Goal: Navigation & Orientation: Understand site structure

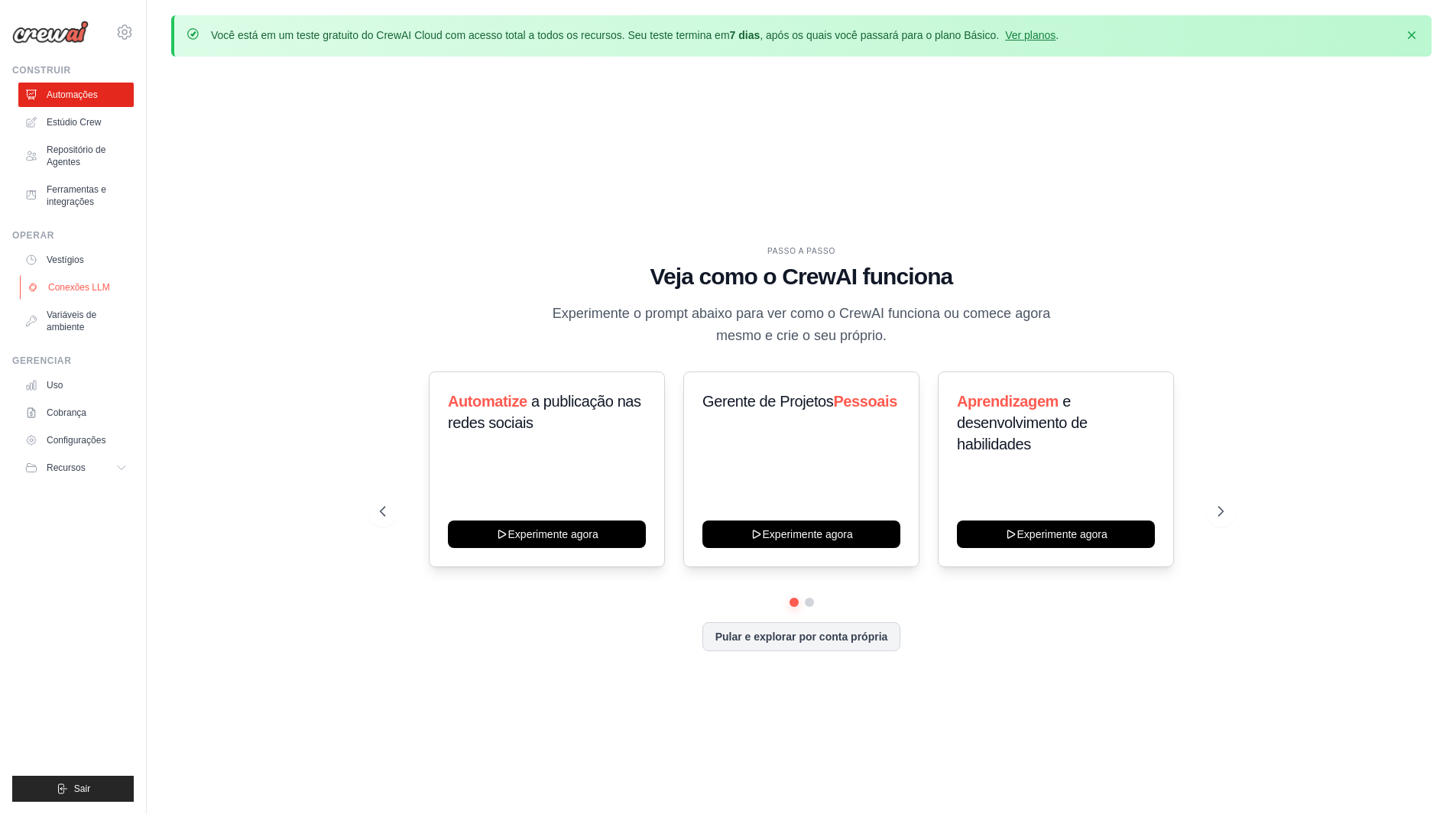
click at [100, 287] on font "Conexões LLM" at bounding box center [79, 287] width 62 height 11
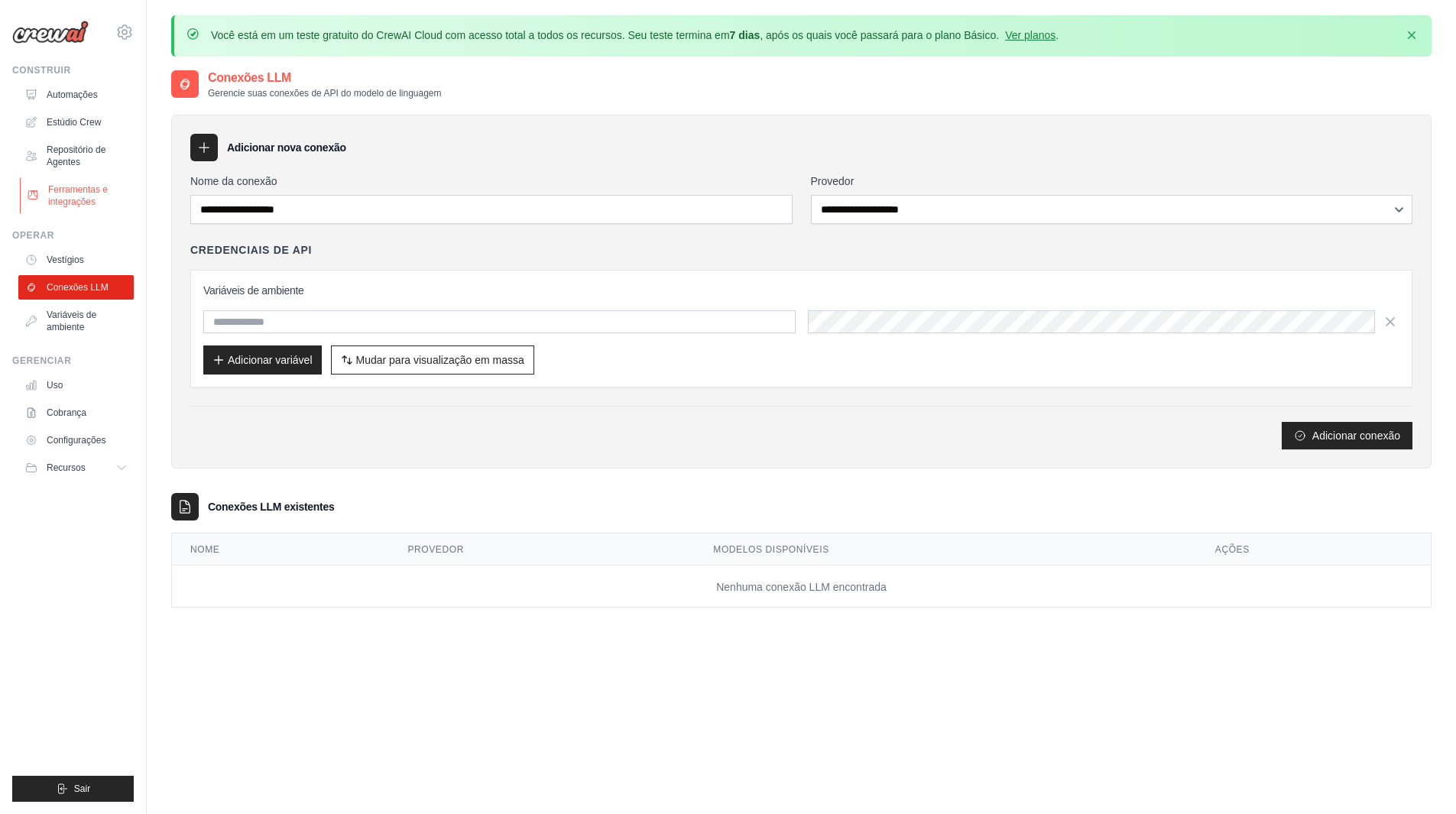
click at [76, 196] on font "Ferramentas e integrações" at bounding box center [78, 195] width 60 height 23
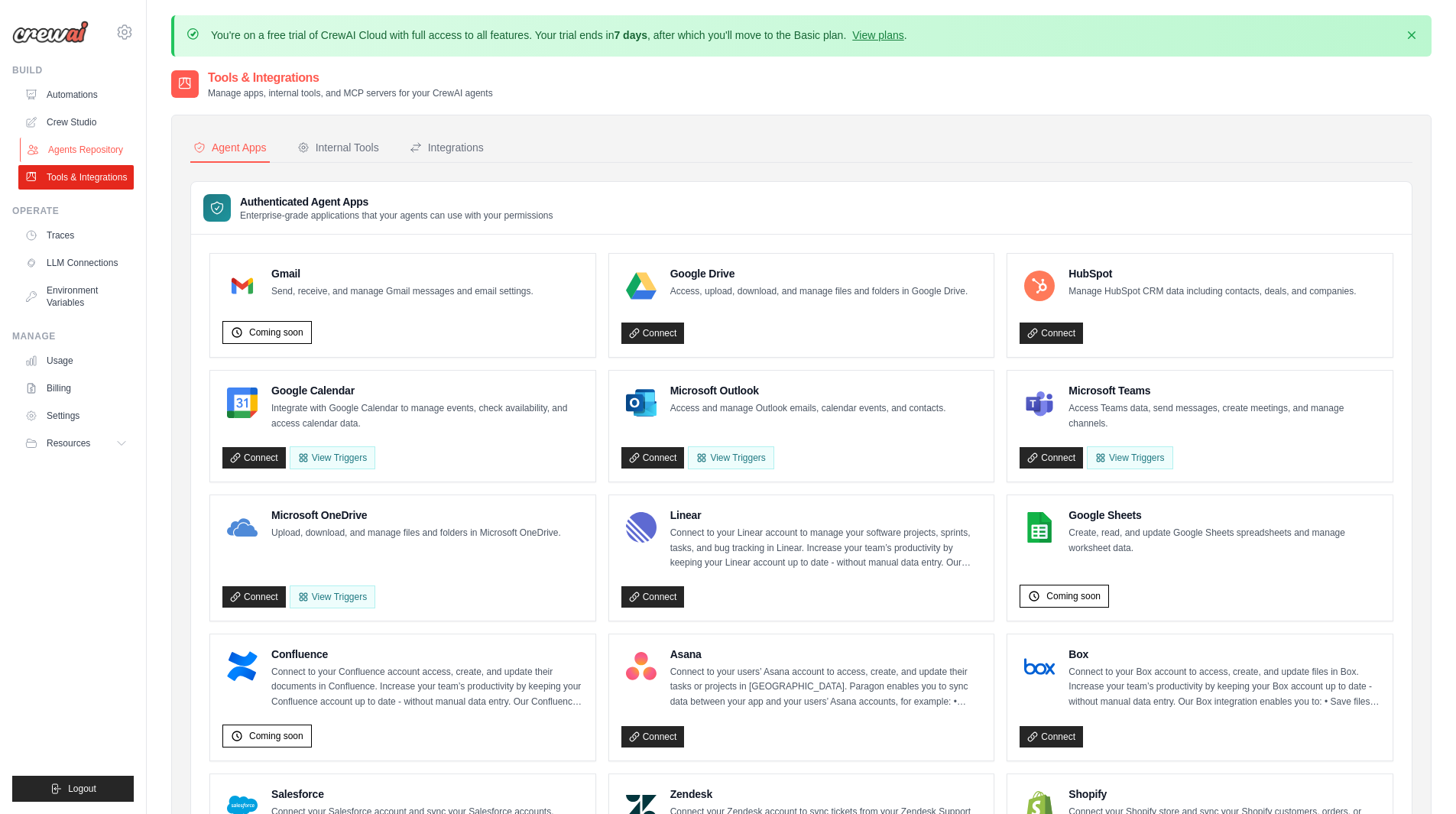
click at [60, 145] on link "Agents Repository" at bounding box center [78, 150] width 116 height 25
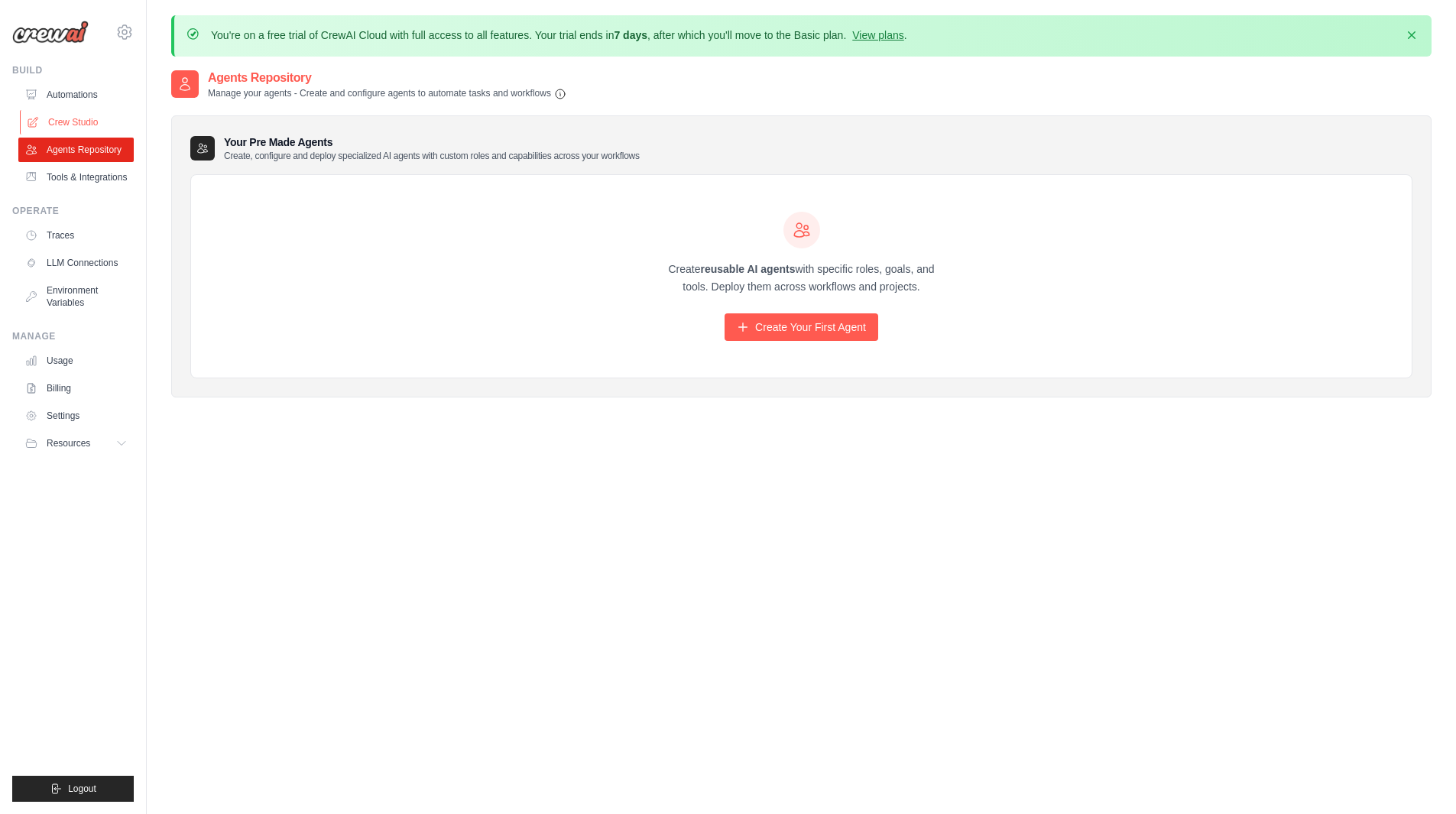
click at [68, 120] on link "Crew Studio" at bounding box center [78, 122] width 116 height 25
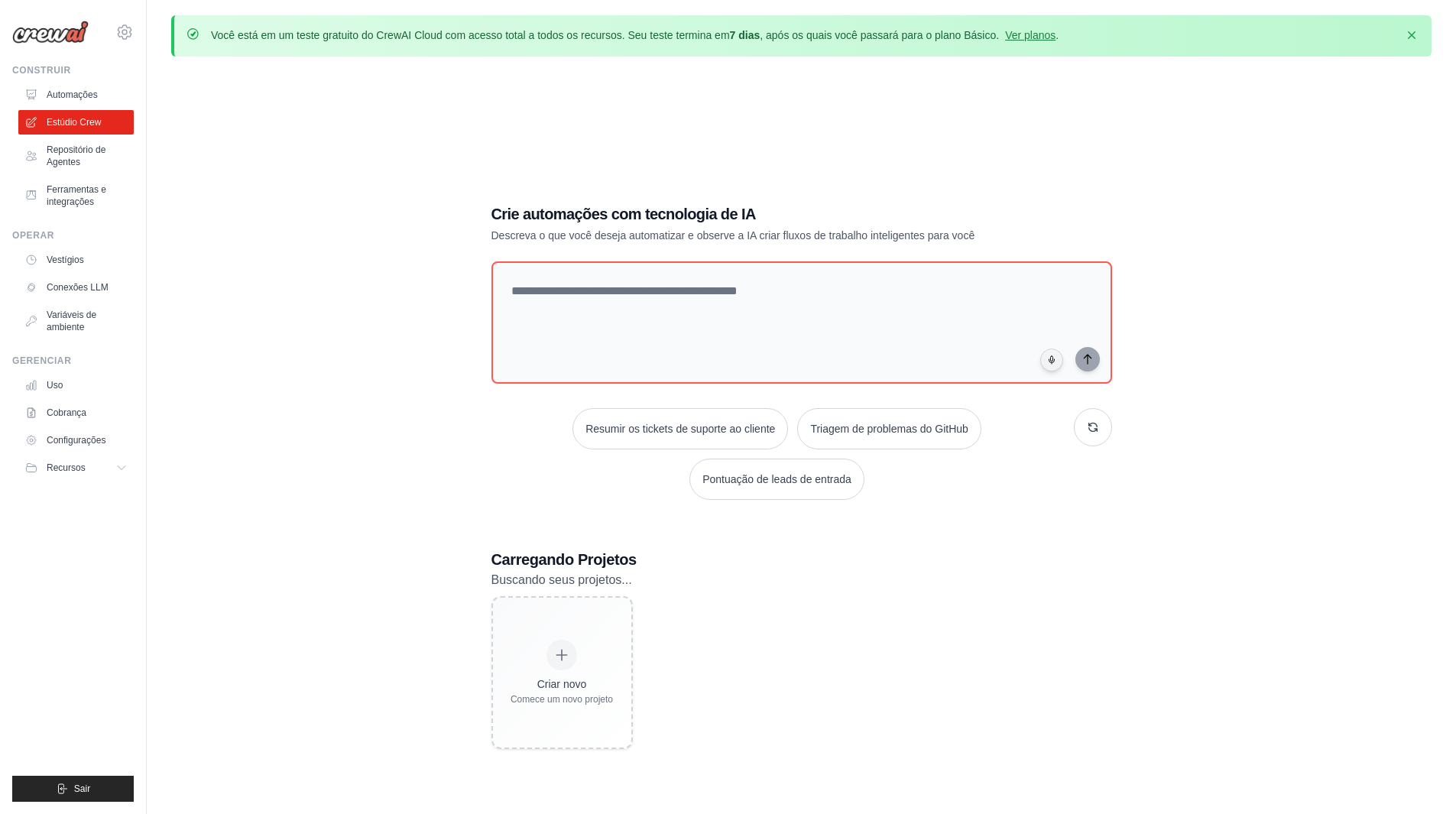
click at [90, 93] on font "Automações" at bounding box center [72, 95] width 52 height 11
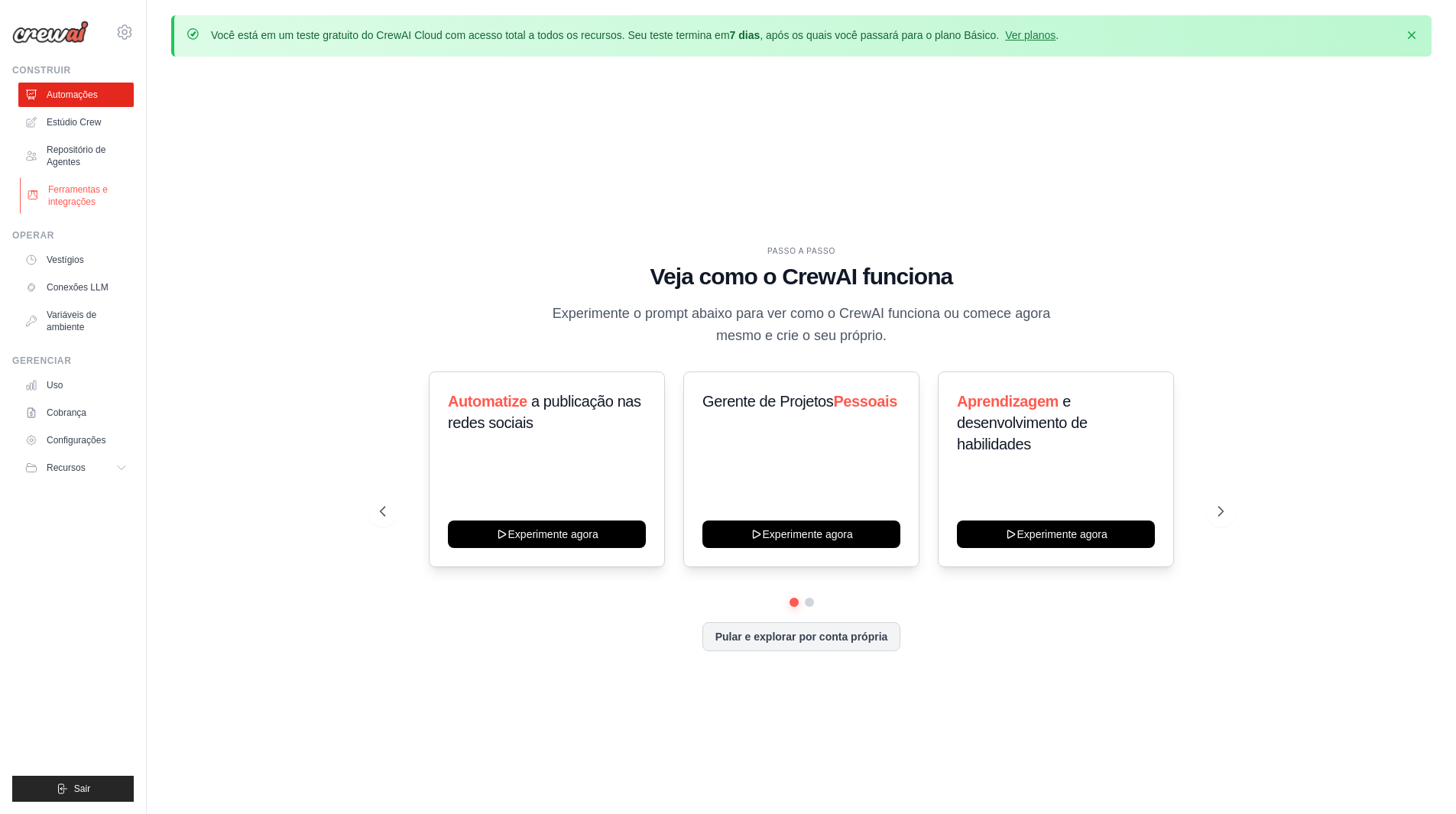
click at [73, 191] on font "Ferramentas e integrações" at bounding box center [78, 195] width 60 height 23
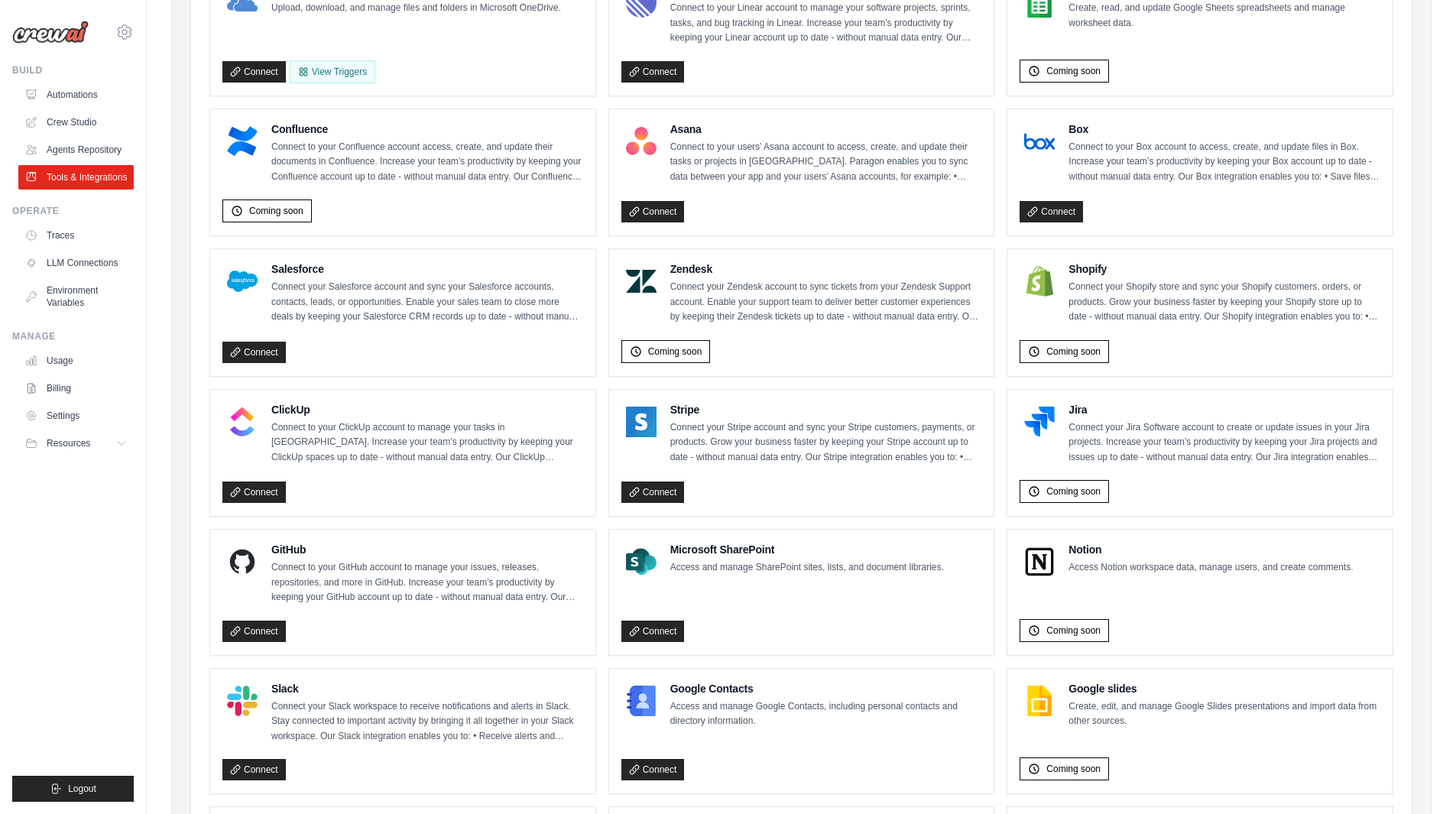
scroll to position [708, 0]
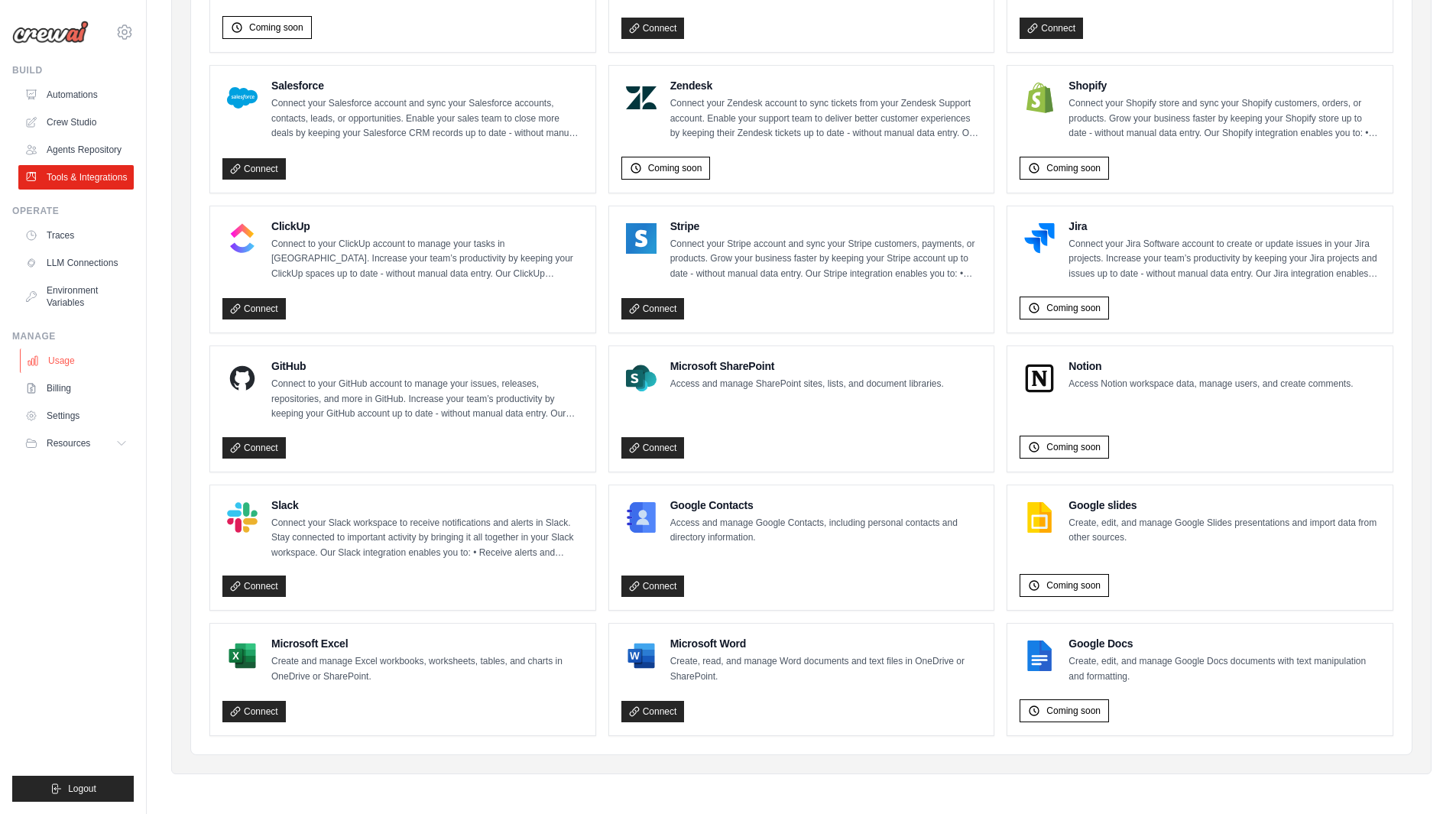
click at [59, 362] on link "Usage" at bounding box center [78, 360] width 116 height 25
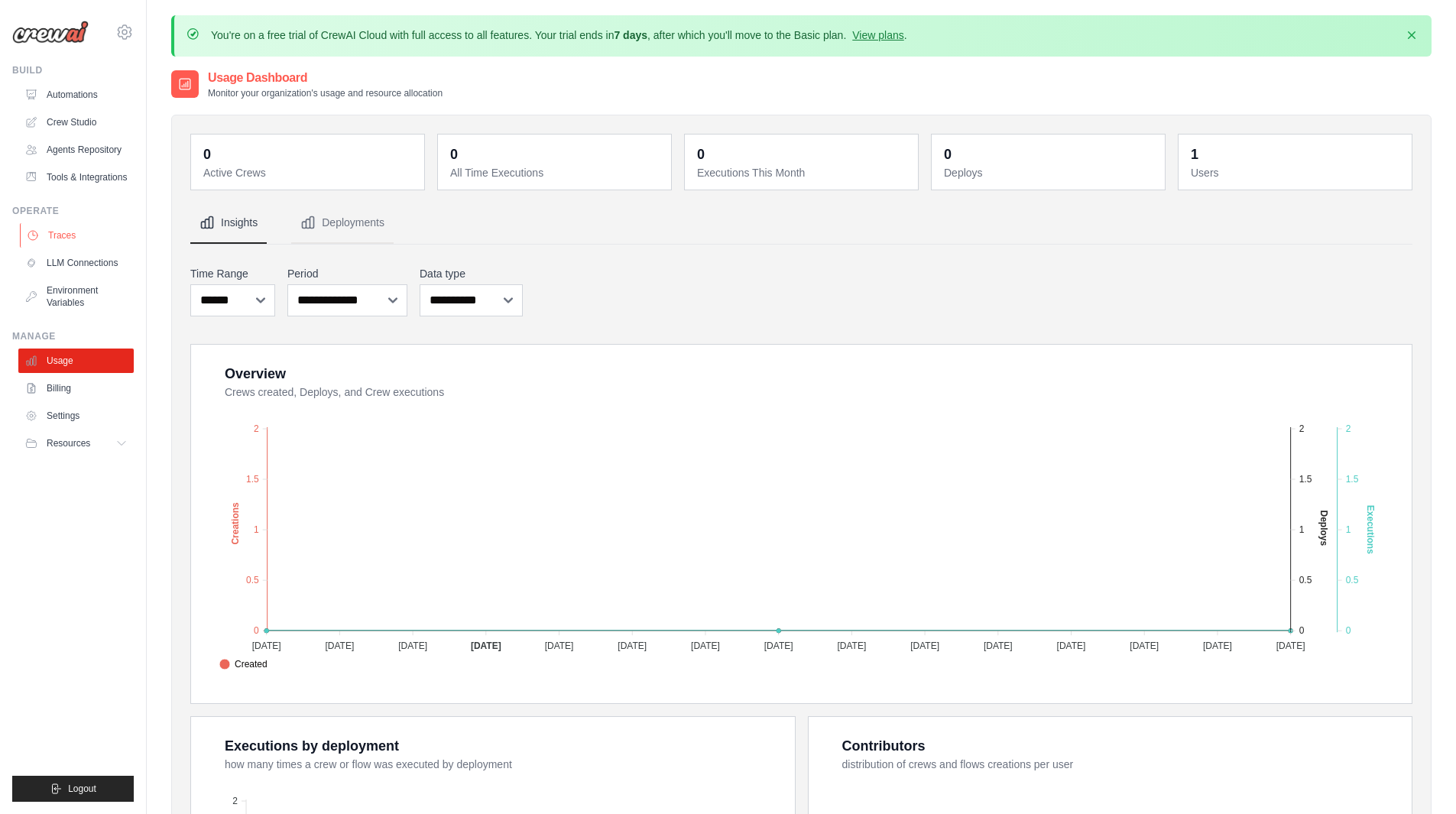
click at [52, 235] on link "Traces" at bounding box center [78, 235] width 116 height 25
